Goal: Information Seeking & Learning: Check status

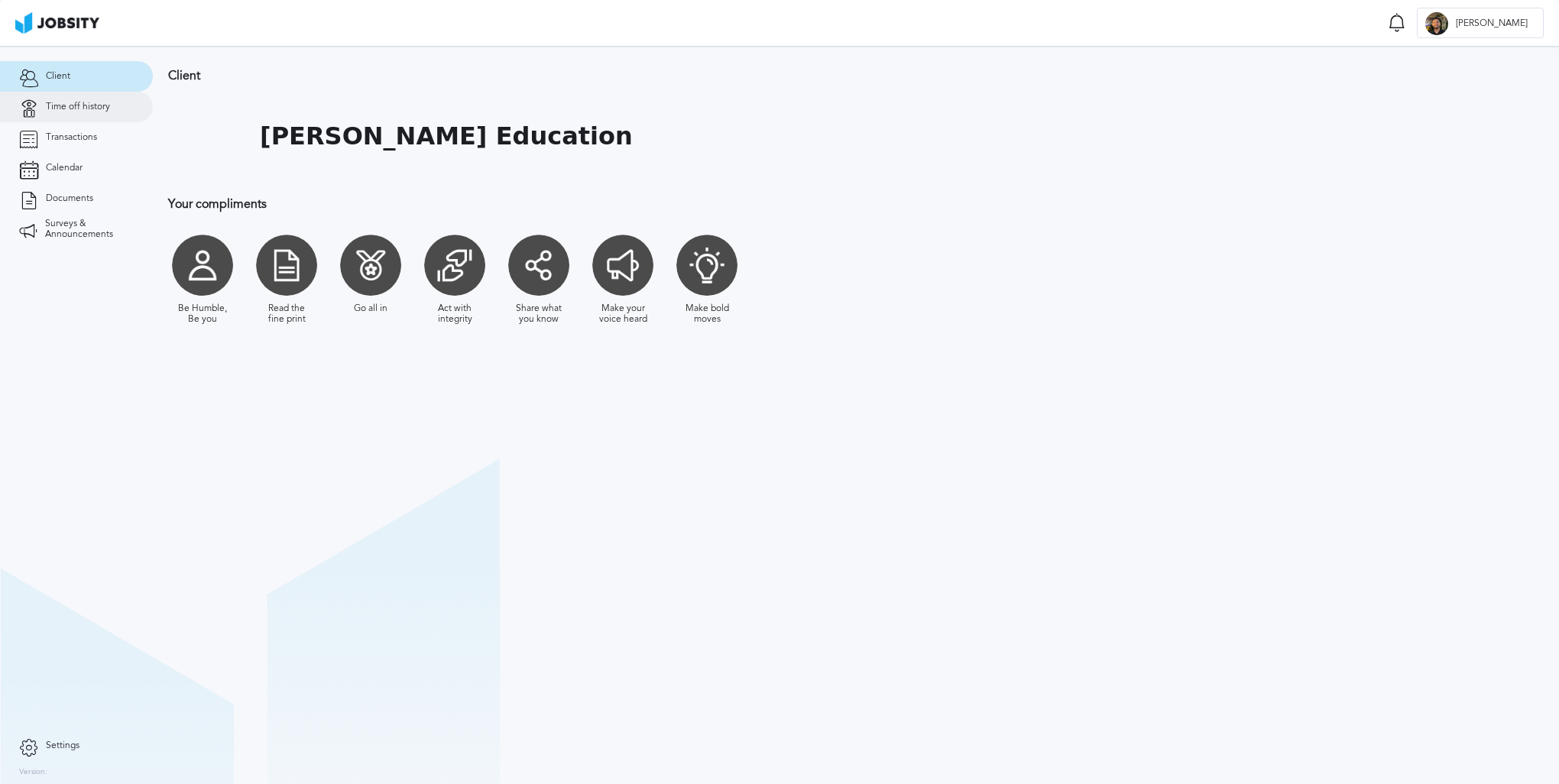
click at [140, 107] on link "Time off history" at bounding box center [76, 106] width 153 height 30
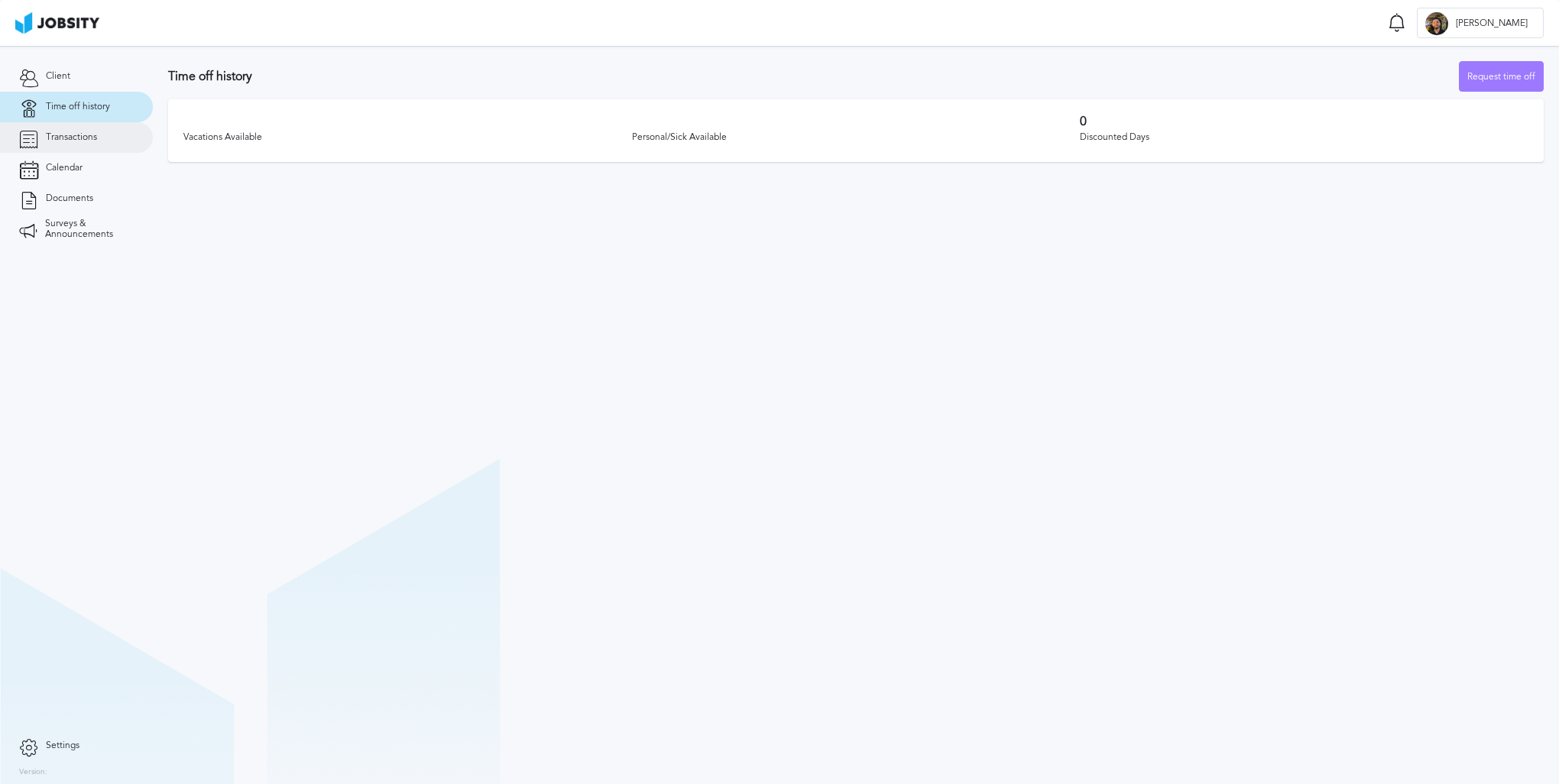
click at [98, 147] on link "Transactions" at bounding box center [76, 137] width 153 height 30
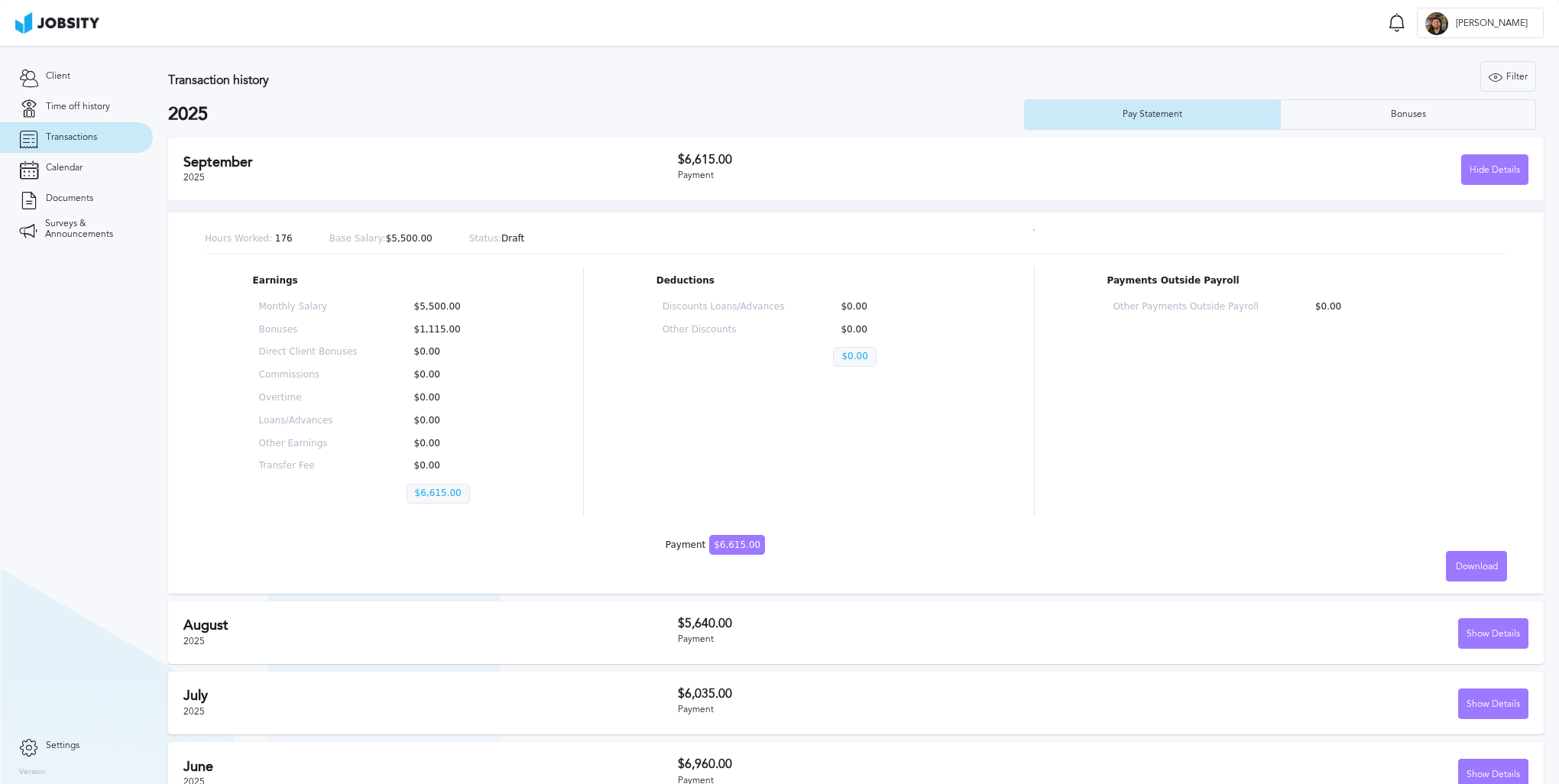
click at [789, 153] on h3 "$6,615.00" at bounding box center [891, 160] width 426 height 14
click at [1269, 176] on div "Hide Details" at bounding box center [1316, 169] width 426 height 30
drag, startPoint x: 448, startPoint y: 322, endPoint x: 382, endPoint y: 320, distance: 66.0
click at [382, 320] on div "Earnings Monthly Salary $5,500.00 Bonuses $1,115.00 Direct Client Bonuses $0.00…" at bounding box center [856, 391] width 1303 height 249
drag, startPoint x: 382, startPoint y: 320, endPoint x: 556, endPoint y: 360, distance: 178.5
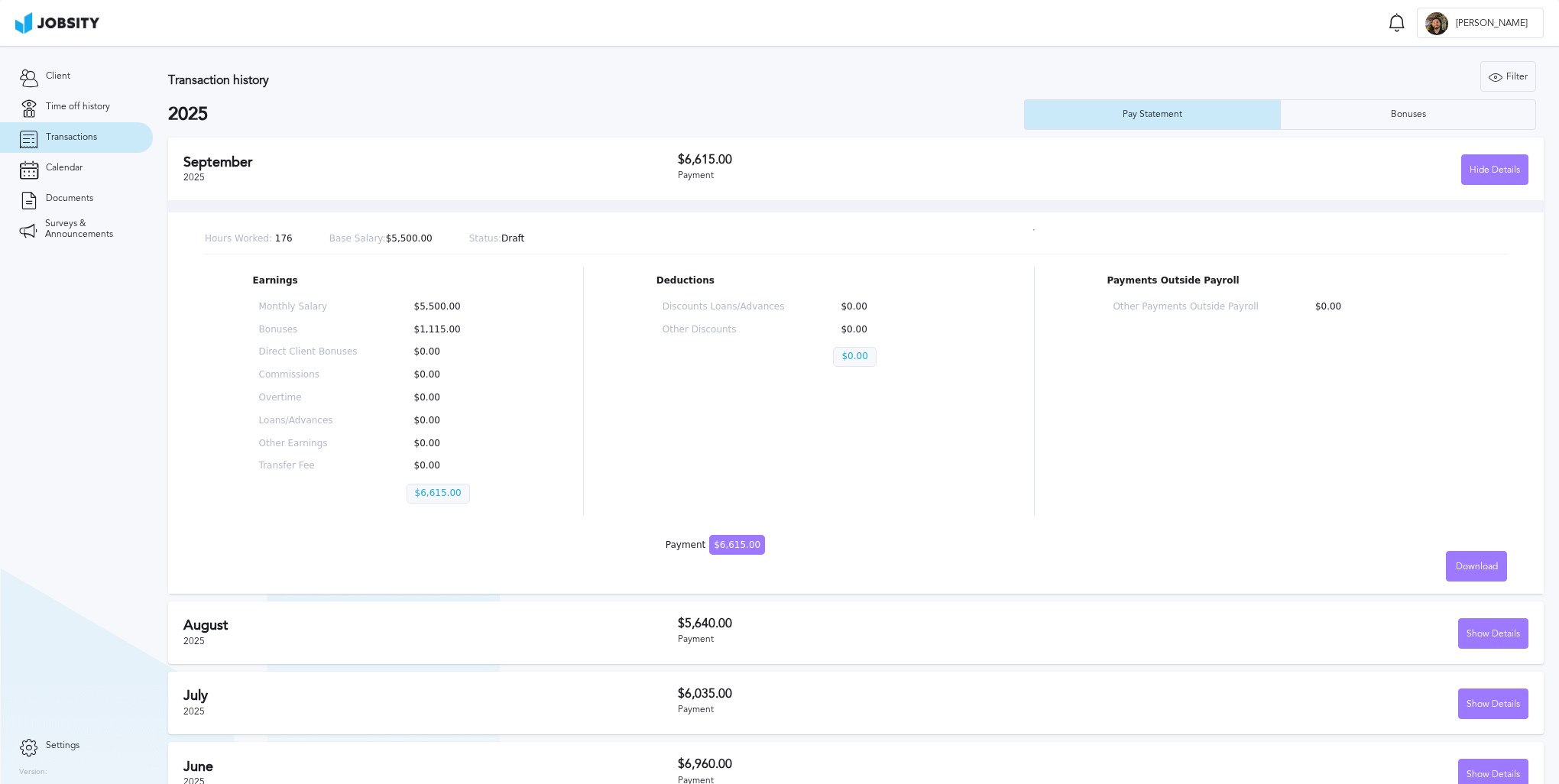
click at [556, 360] on div "Earnings Monthly Salary $5,500.00 Bonuses $1,115.00 Direct Client Bonuses $0.00…" at bounding box center [856, 391] width 1303 height 249
